Goal: Find contact information: Find contact information

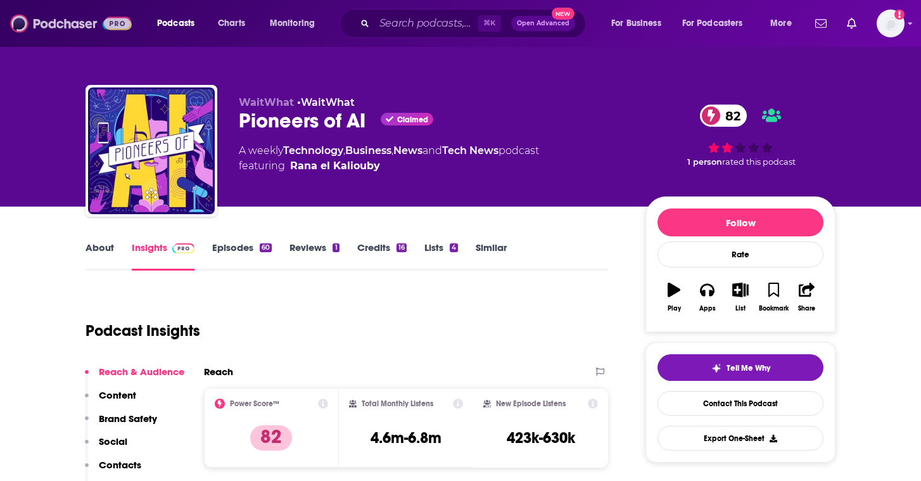
click at [65, 23] on img at bounding box center [71, 23] width 122 height 24
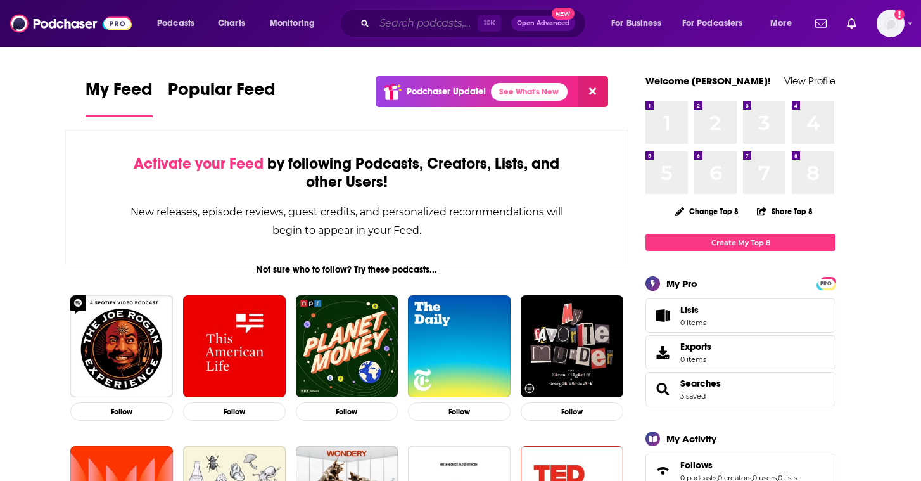
click at [415, 23] on input "Search podcasts, credits, & more..." at bounding box center [425, 23] width 103 height 20
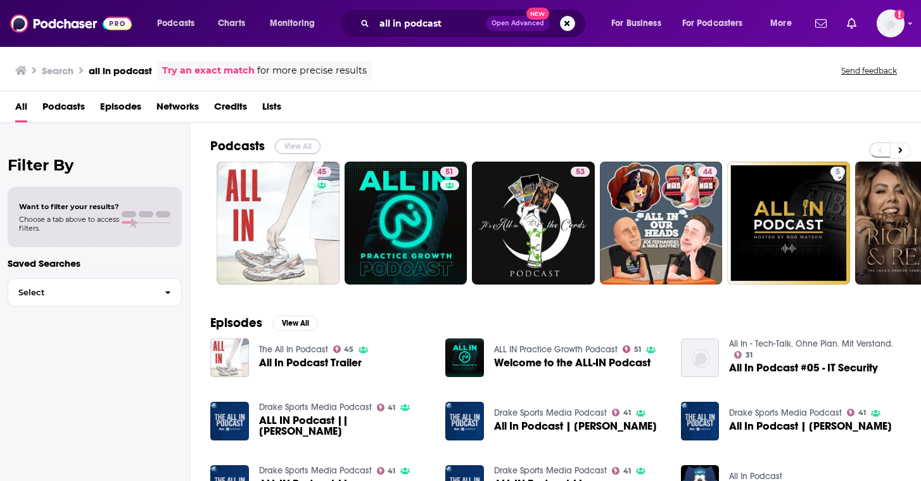
click at [301, 146] on button "View All" at bounding box center [298, 146] width 46 height 15
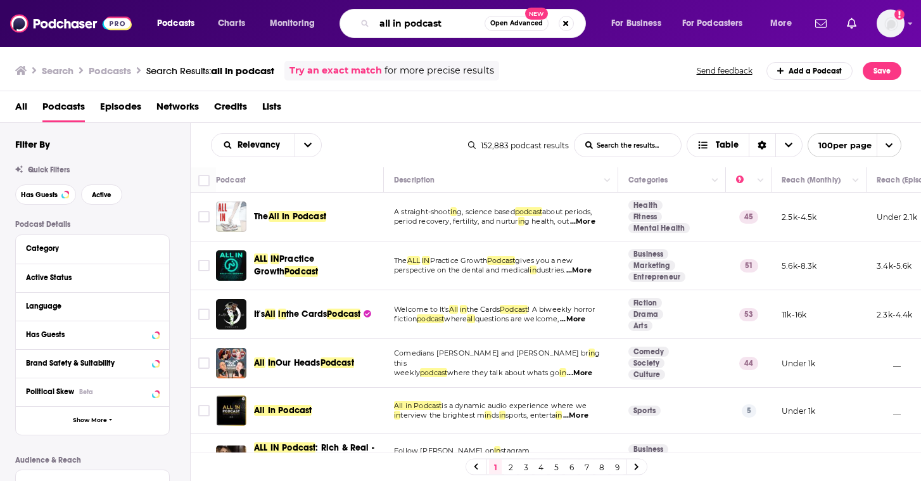
click at [399, 25] on input "all in podcast" at bounding box center [429, 23] width 110 height 20
type input "all-in podcast"
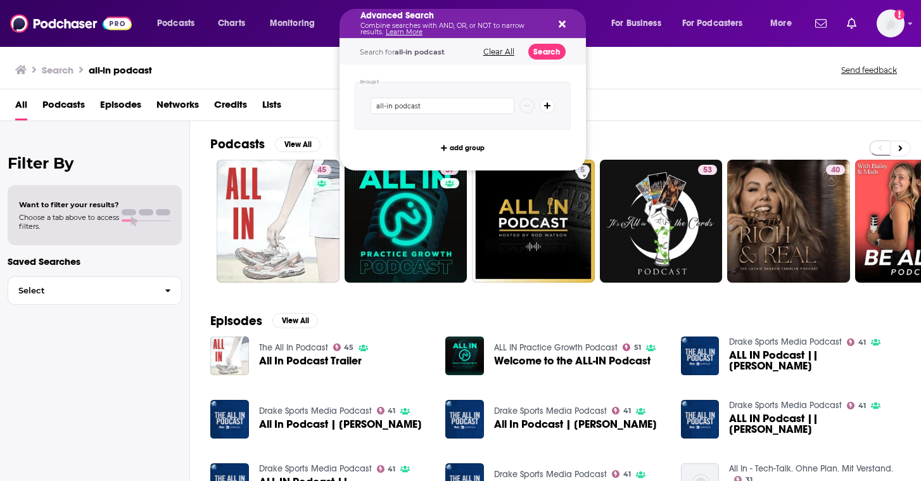
click at [632, 77] on div "Search all-in podcast Send feedback" at bounding box center [457, 70] width 885 height 18
click at [557, 21] on button "Search podcasts, credits, & more..." at bounding box center [560, 23] width 10 height 10
click at [502, 51] on button "Clear All" at bounding box center [498, 51] width 39 height 9
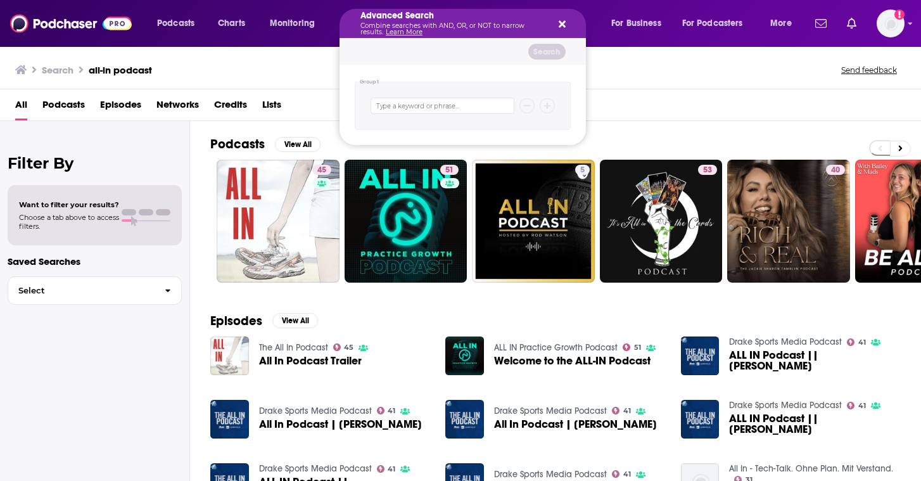
click at [563, 18] on div "Advanced Search Combine searches with AND, OR, or NOT to narrow results. Learn …" at bounding box center [462, 23] width 246 height 29
click at [563, 21] on icon "Search podcasts, credits, & more..." at bounding box center [561, 24] width 7 height 7
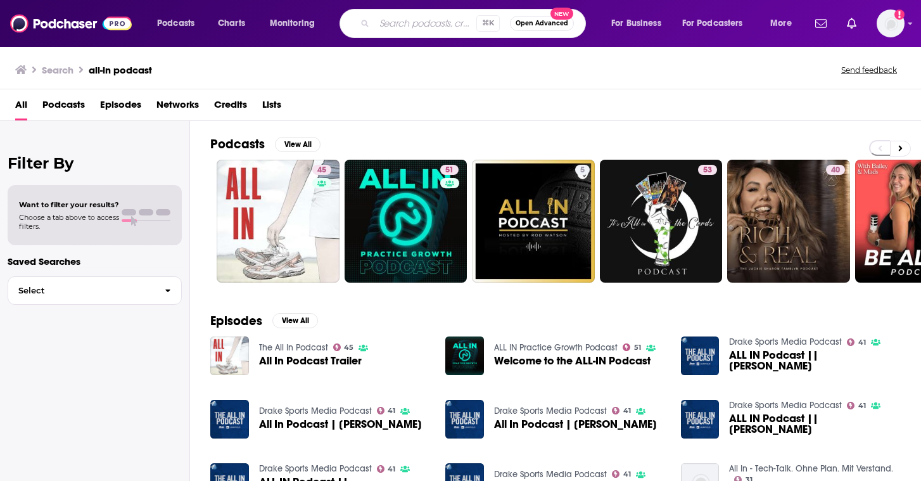
click at [423, 28] on input "Search podcasts, credits, & more..." at bounding box center [425, 23] width 102 height 20
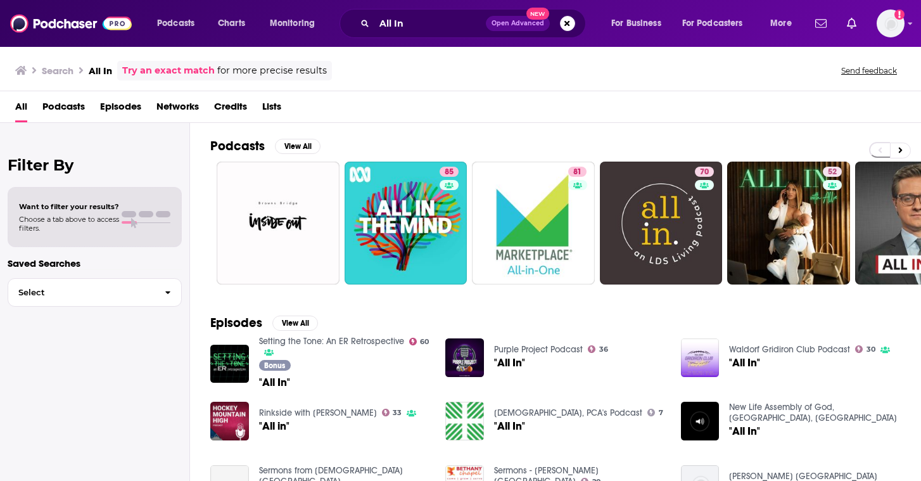
click at [72, 103] on span "Podcasts" at bounding box center [63, 109] width 42 height 26
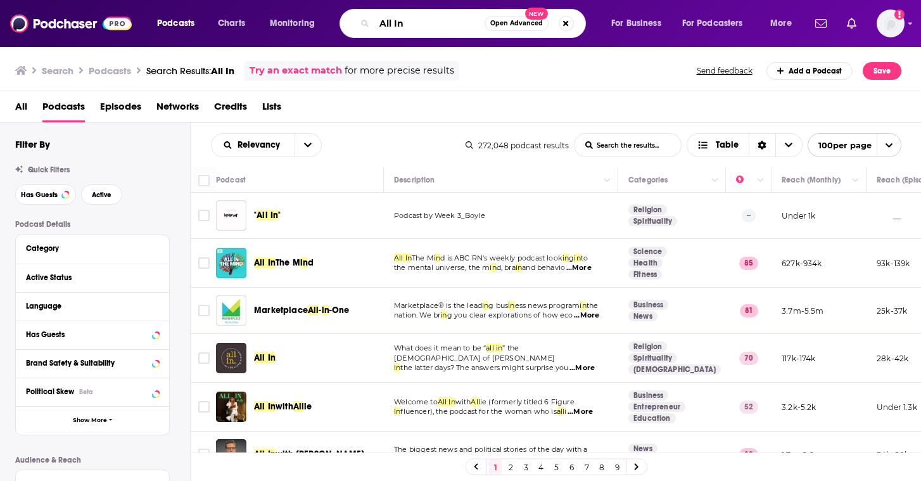
drag, startPoint x: 414, startPoint y: 26, endPoint x: 362, endPoint y: 26, distance: 51.9
click at [362, 26] on div "All In Open Advanced New" at bounding box center [462, 23] width 246 height 29
type input "All-IN"
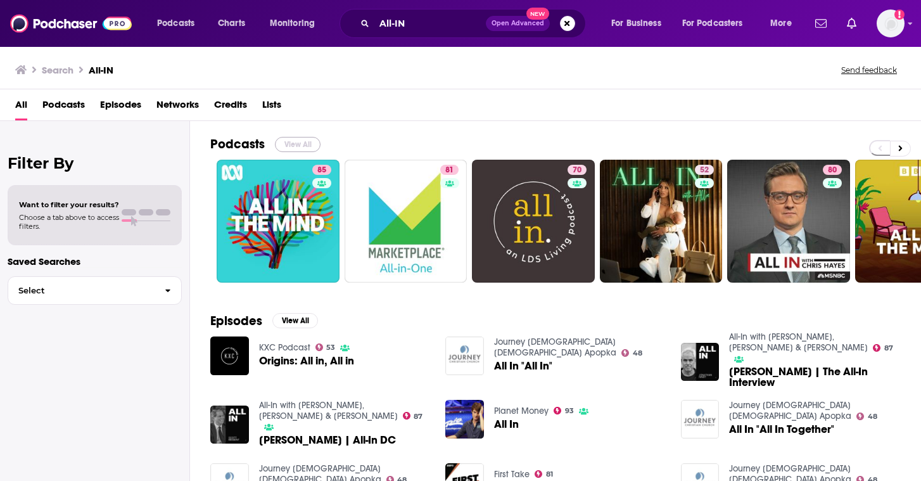
click at [293, 140] on button "View All" at bounding box center [298, 144] width 46 height 15
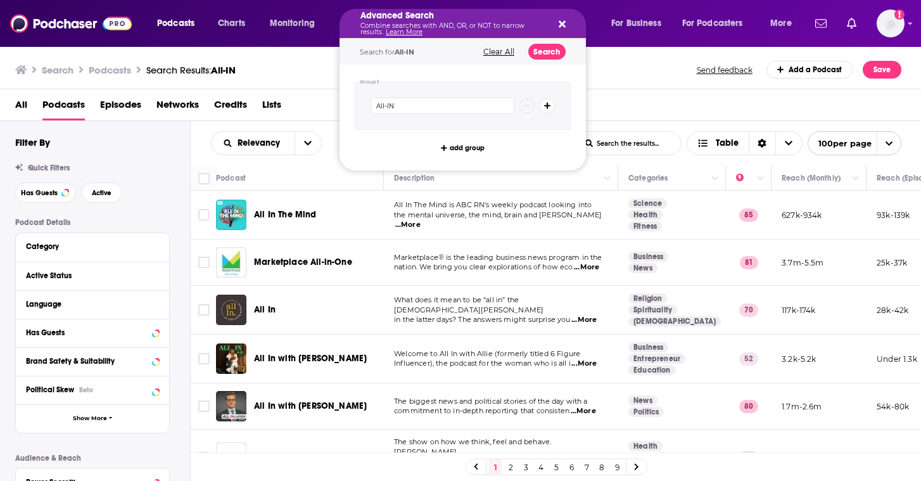
click at [565, 22] on div "Advanced Search Combine searches with AND, OR, or NOT to narrow results. Learn …" at bounding box center [462, 23] width 246 height 29
click at [562, 22] on icon "Search podcasts, credits, & more..." at bounding box center [561, 24] width 7 height 7
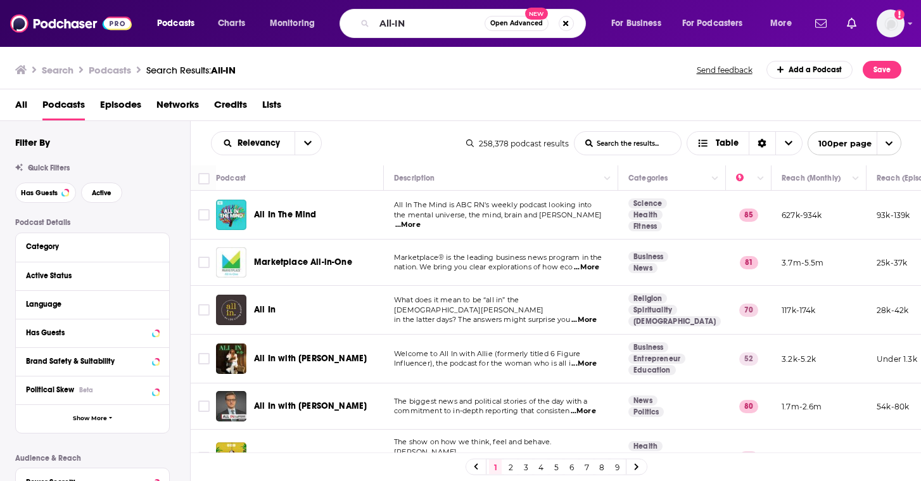
click at [617, 259] on td "Marketplace® is the leading business news program in the nation. We bring you c…" at bounding box center [501, 262] width 234 height 46
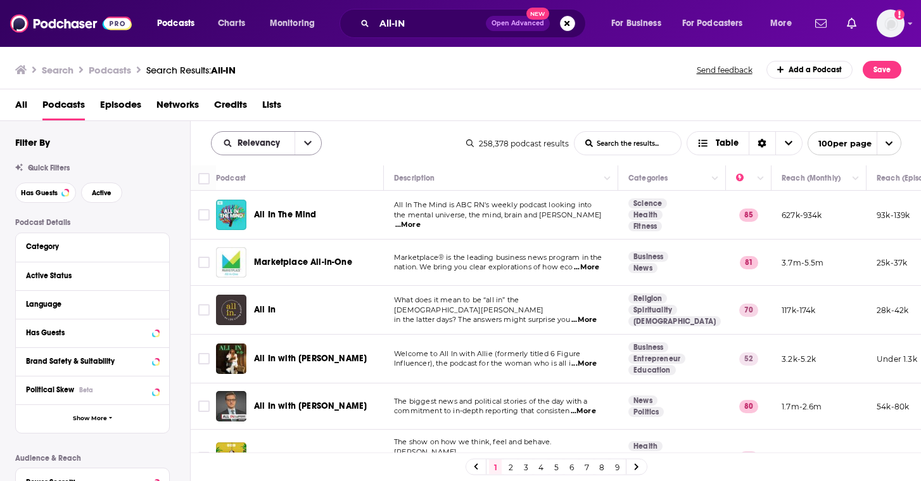
click at [308, 142] on icon "open menu" at bounding box center [308, 143] width 8 height 9
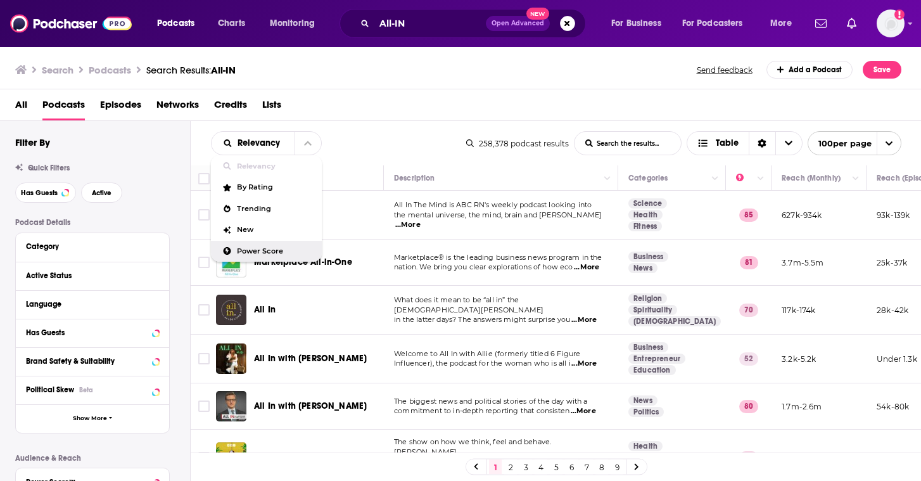
click at [261, 242] on div "Power Score" at bounding box center [266, 252] width 111 height 22
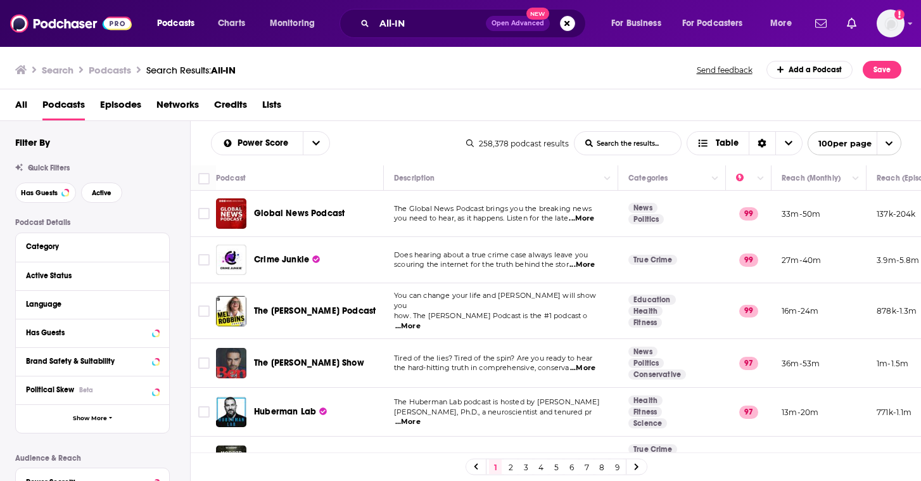
click at [617, 273] on td "Does hearing about a true crime case always leave you scouring the internet for…" at bounding box center [501, 260] width 234 height 46
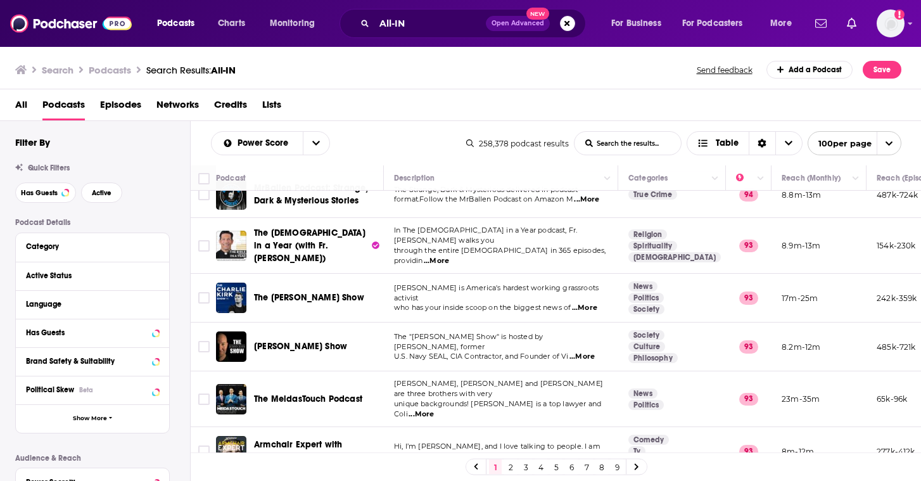
scroll to position [380, 0]
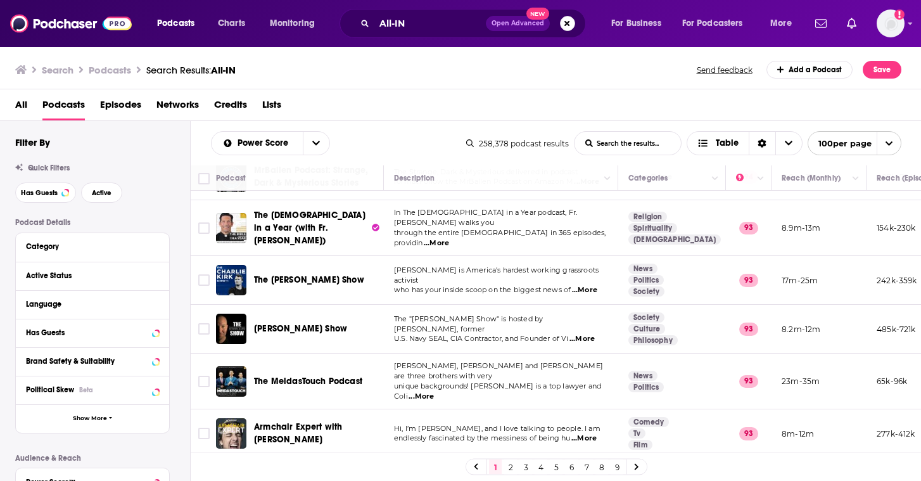
click at [567, 20] on button "Search podcasts, credits, & more..." at bounding box center [567, 23] width 15 height 15
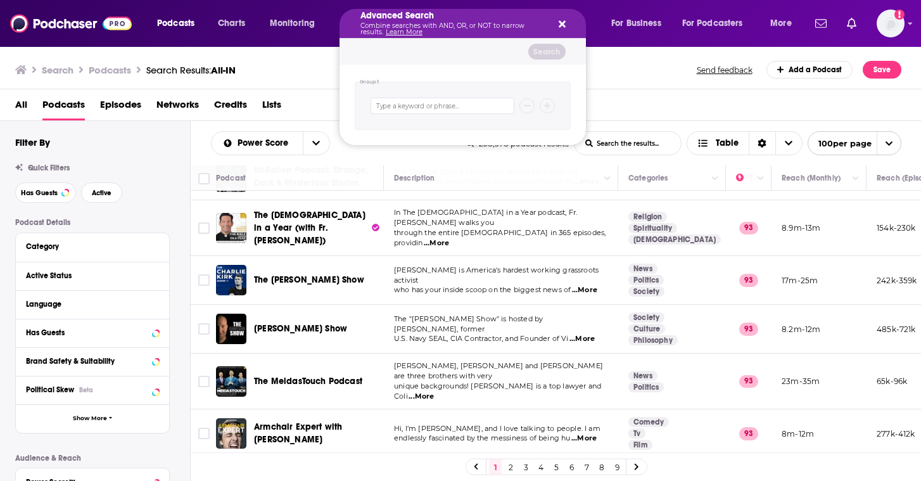
click at [562, 21] on icon "Search podcasts, credits, & more..." at bounding box center [561, 24] width 7 height 10
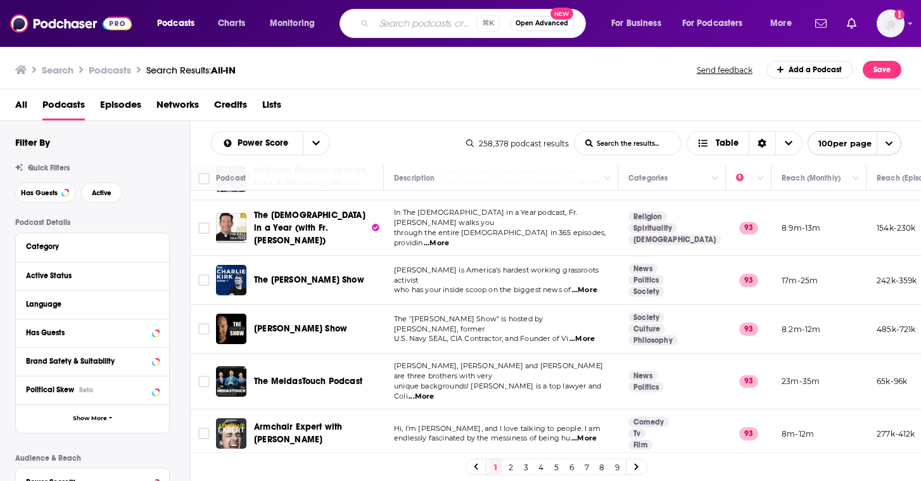
click at [421, 23] on input "Search podcasts, credits, & more..." at bounding box center [425, 23] width 102 height 20
type input "[PERSON_NAME] Show"
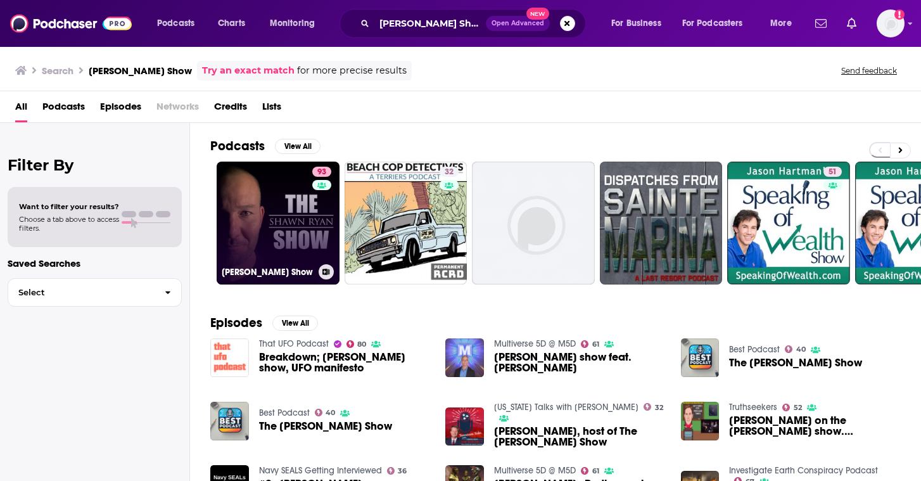
click at [256, 194] on link "93 [PERSON_NAME] Show" at bounding box center [278, 222] width 123 height 123
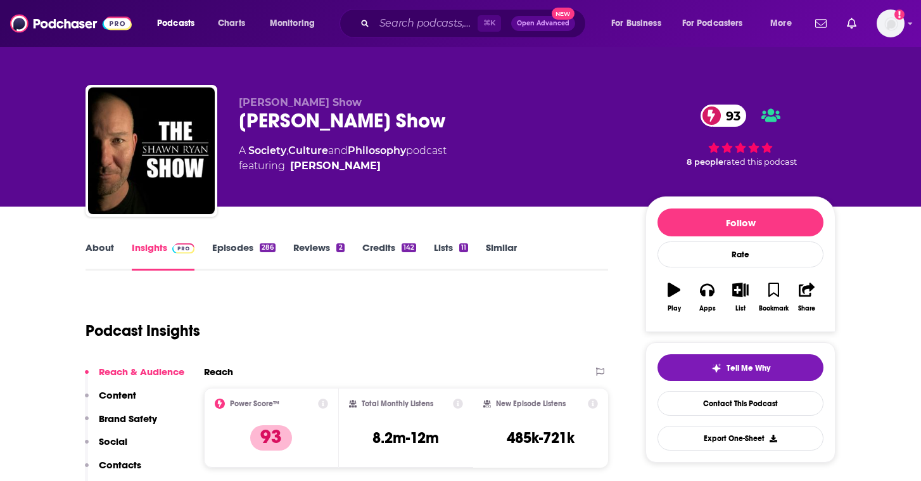
click at [314, 308] on div "Podcast Insights" at bounding box center [341, 323] width 512 height 65
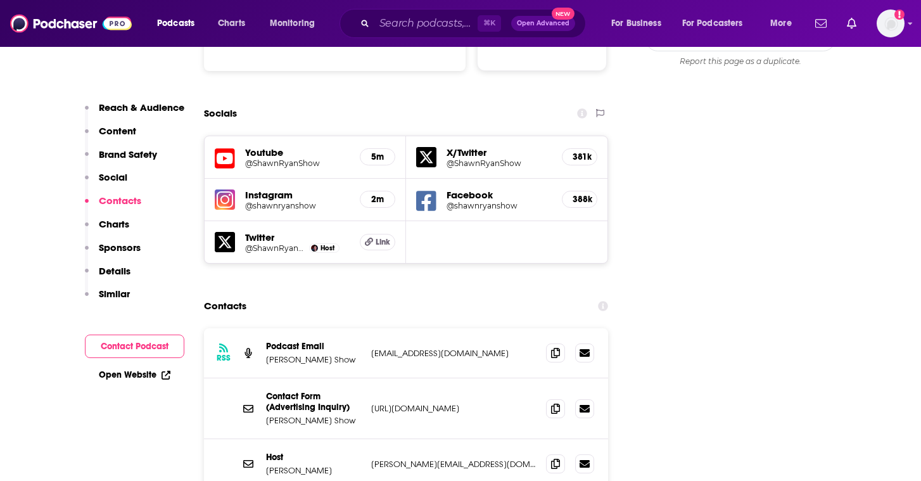
scroll to position [1469, 0]
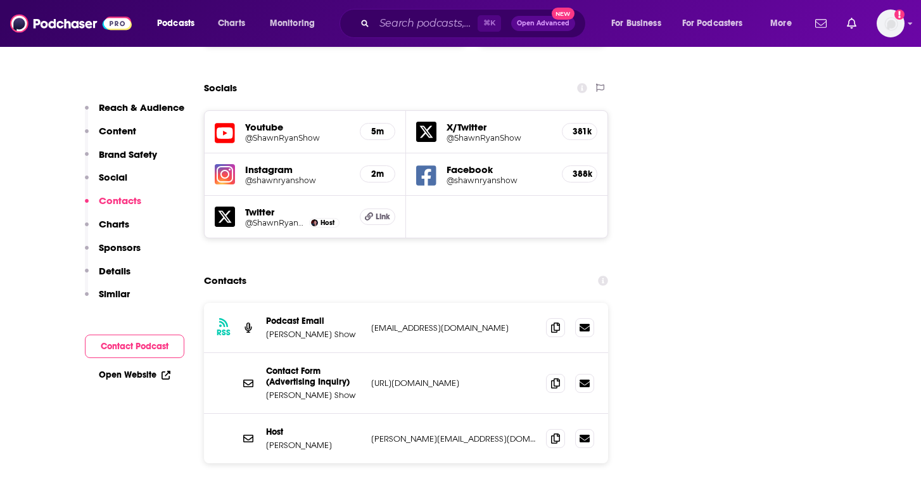
click at [500, 322] on p "[EMAIL_ADDRESS][DOMAIN_NAME]" at bounding box center [453, 327] width 165 height 11
click at [66, 26] on img at bounding box center [71, 23] width 122 height 24
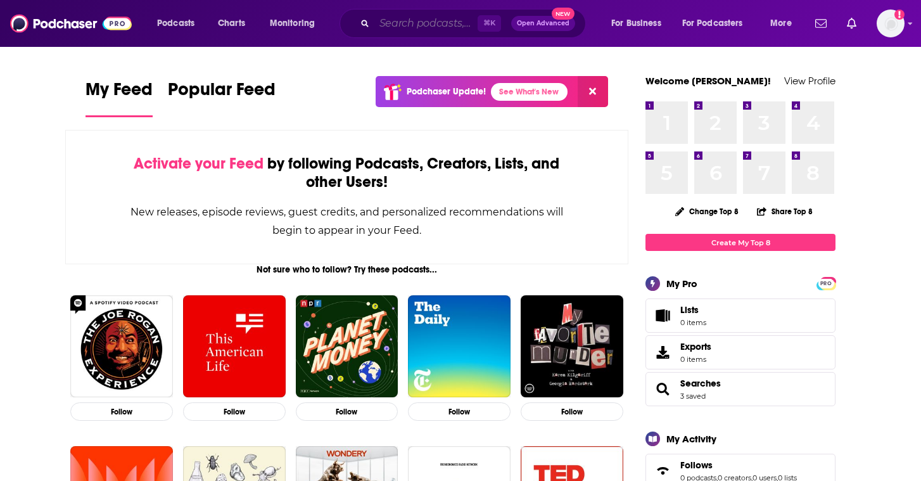
click at [406, 22] on input "Search podcasts, credits, & more..." at bounding box center [425, 23] width 103 height 20
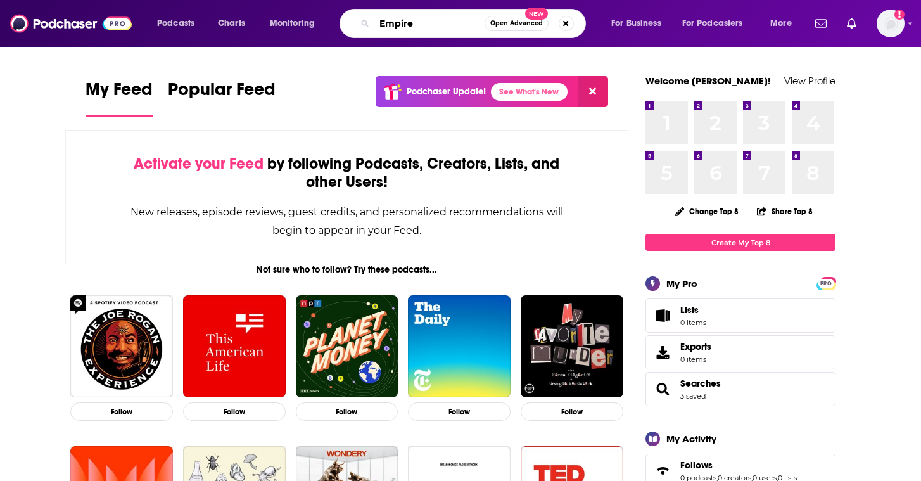
type input "Empire"
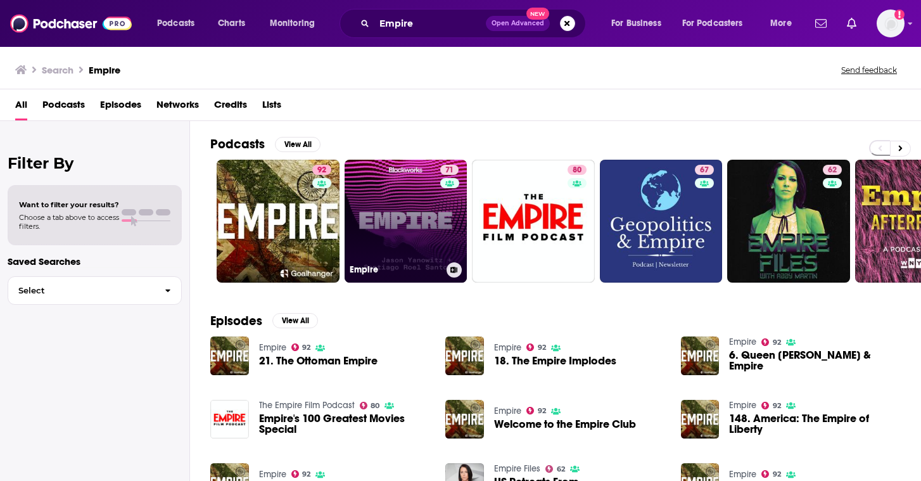
click at [389, 200] on link "71 Empire" at bounding box center [405, 221] width 123 height 123
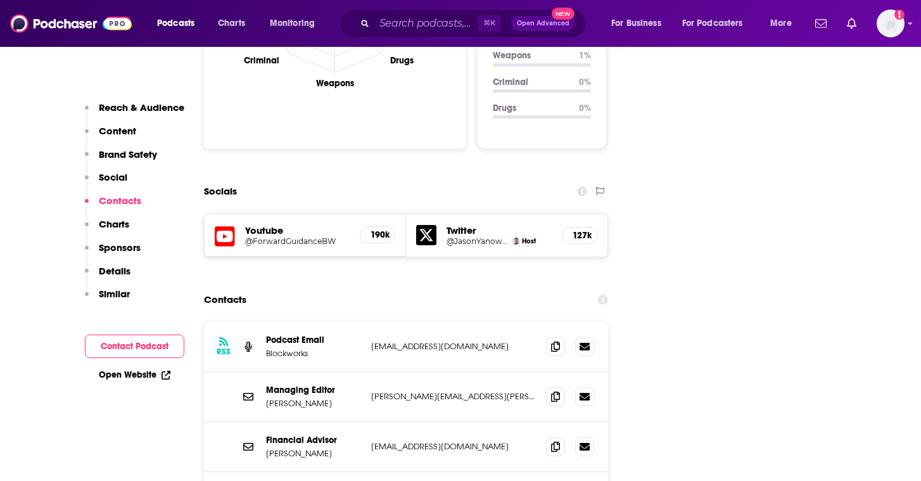
scroll to position [1317, 0]
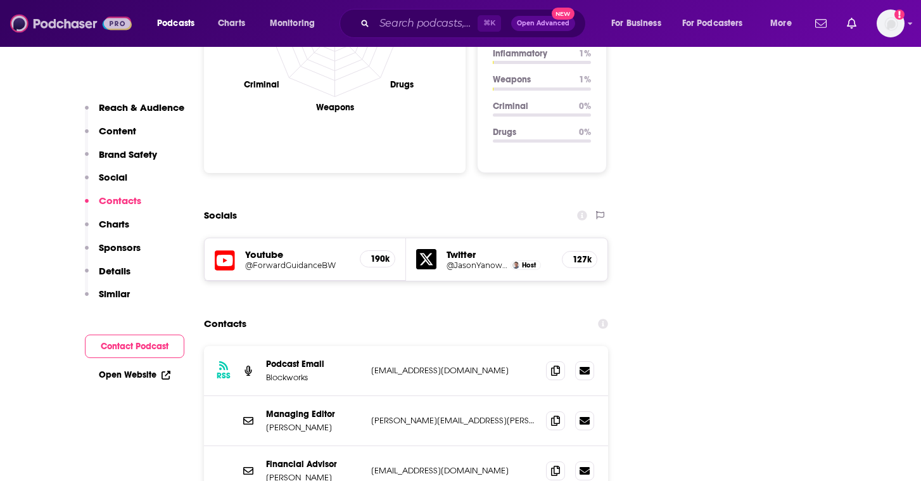
click at [65, 23] on img at bounding box center [71, 23] width 122 height 24
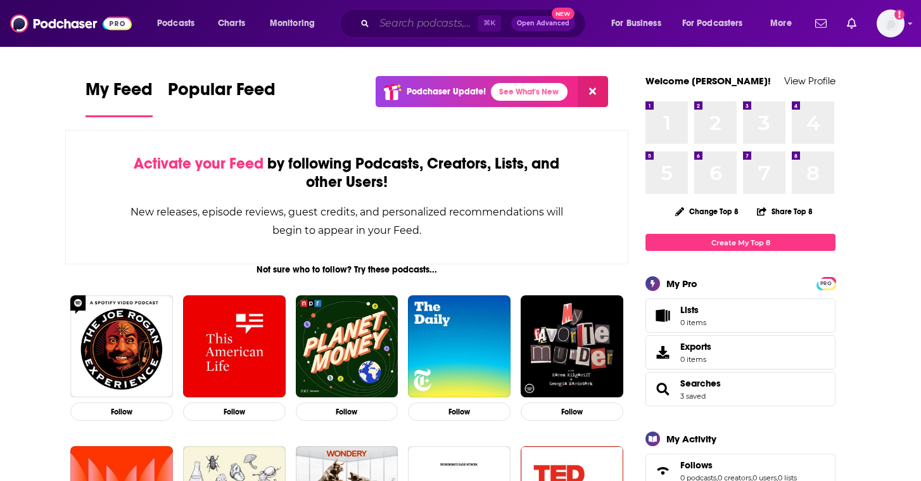
click at [389, 18] on input "Search podcasts, credits, & more..." at bounding box center [425, 23] width 103 height 20
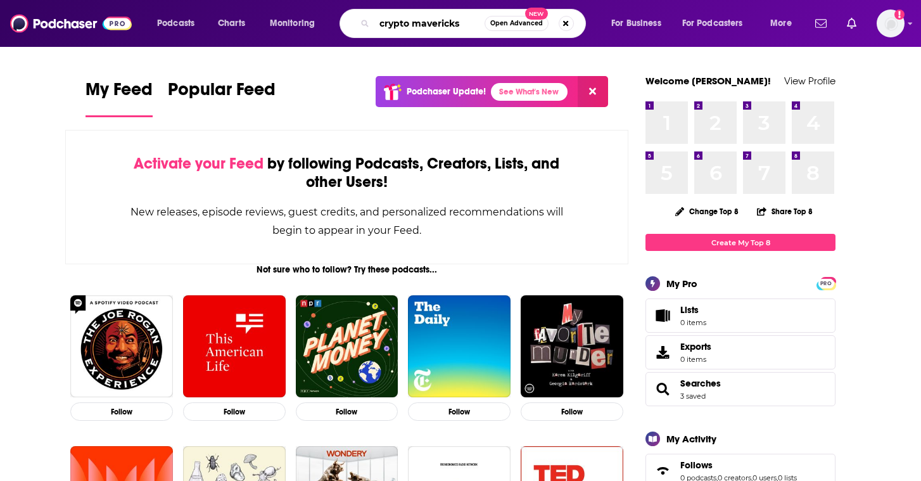
type input "crypto mavericks"
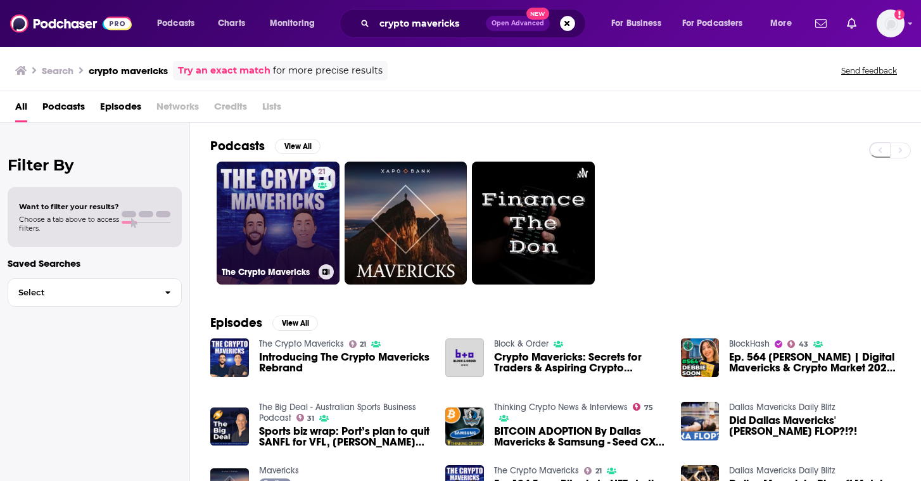
click at [268, 192] on link "21 The Crypto Mavericks" at bounding box center [278, 222] width 123 height 123
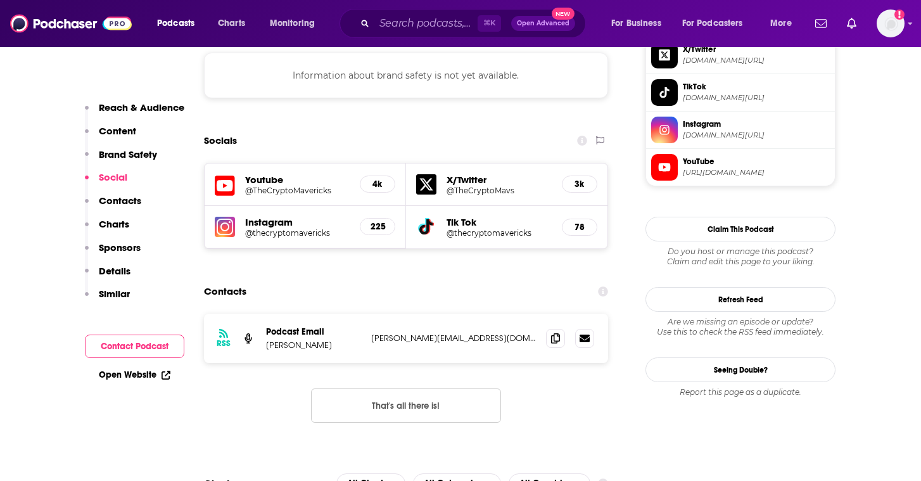
scroll to position [1038, 0]
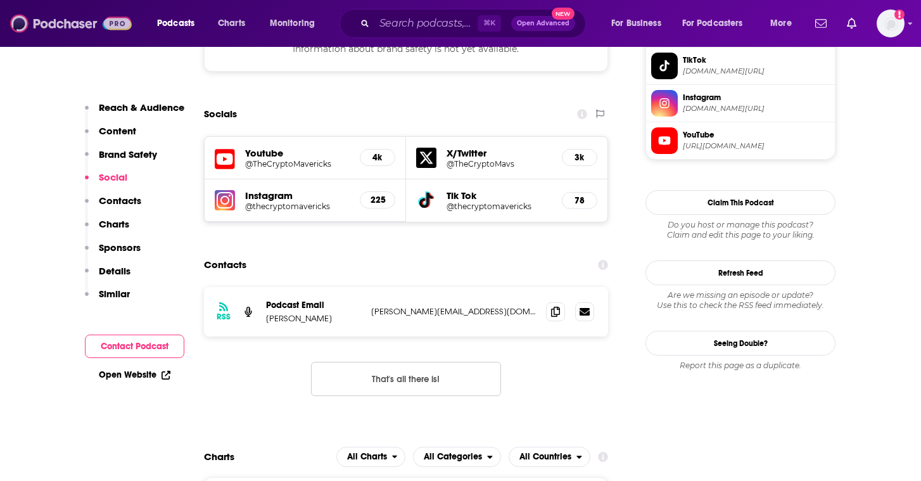
click at [56, 33] on img at bounding box center [71, 23] width 122 height 24
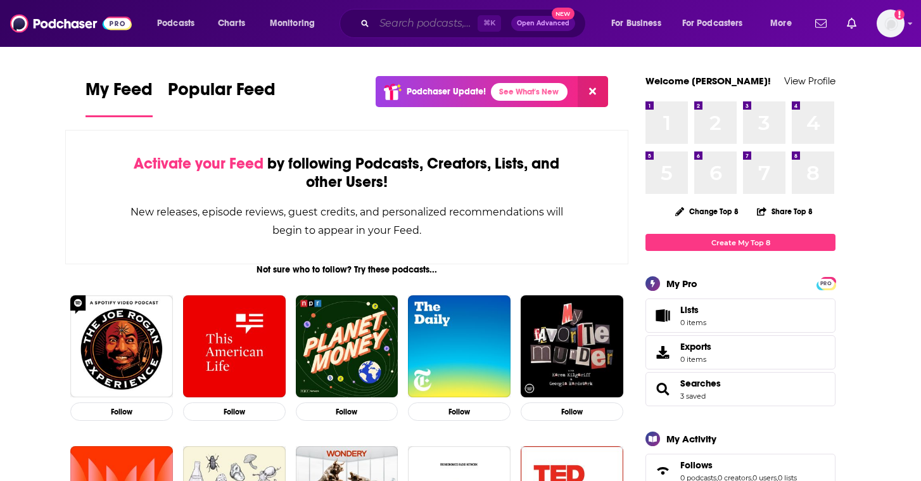
click at [415, 21] on input "Search podcasts, credits, & more..." at bounding box center [425, 23] width 103 height 20
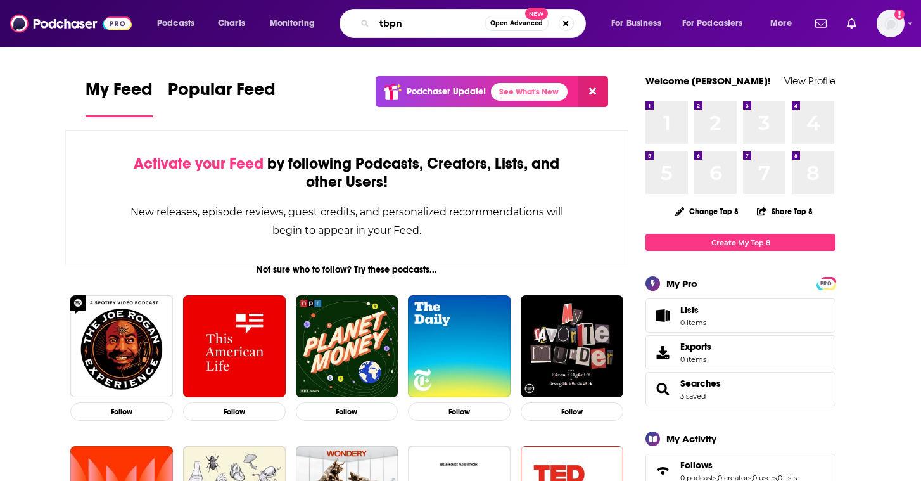
type input "tbpn"
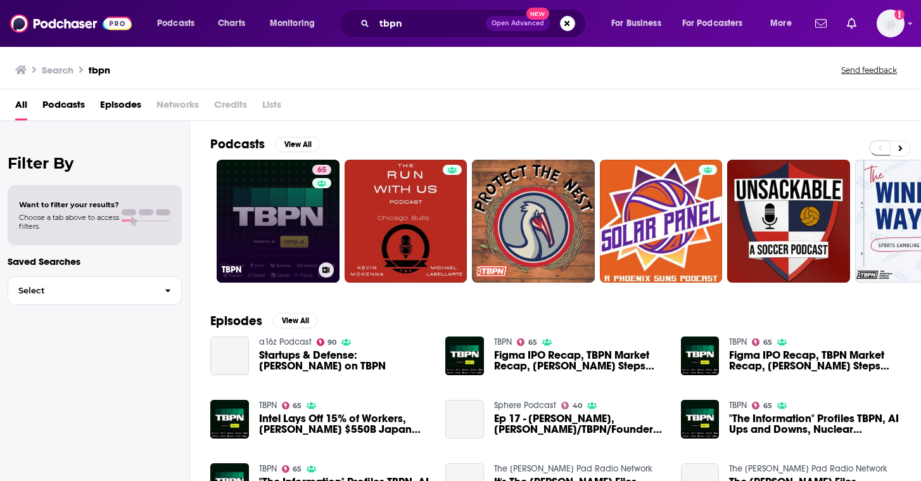
click at [284, 197] on link "65 TBPN" at bounding box center [278, 221] width 123 height 123
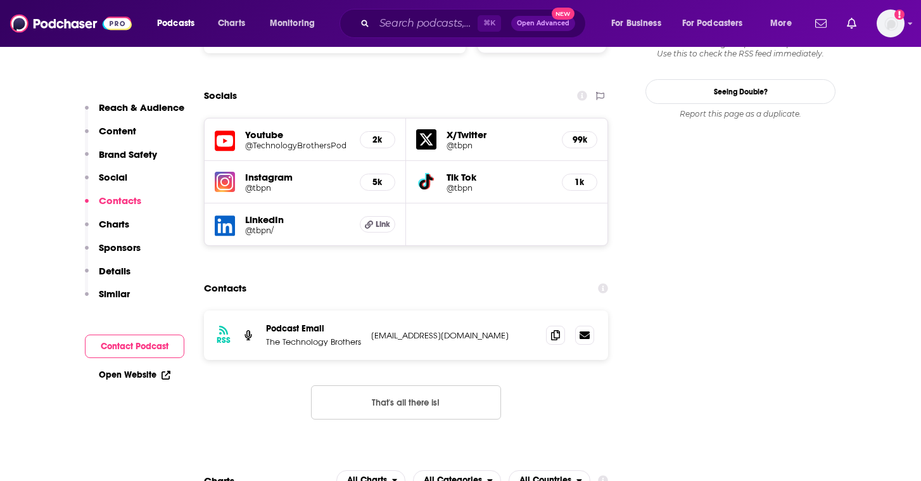
scroll to position [1443, 0]
drag, startPoint x: 465, startPoint y: 250, endPoint x: 368, endPoint y: 245, distance: 97.0
click at [368, 310] on div "RSS Podcast Email The Technology Brothers [EMAIL_ADDRESS][DOMAIN_NAME] [EMAIL_A…" at bounding box center [406, 334] width 404 height 49
copy p "[EMAIL_ADDRESS][DOMAIN_NAME]"
